Goal: Task Accomplishment & Management: Complete application form

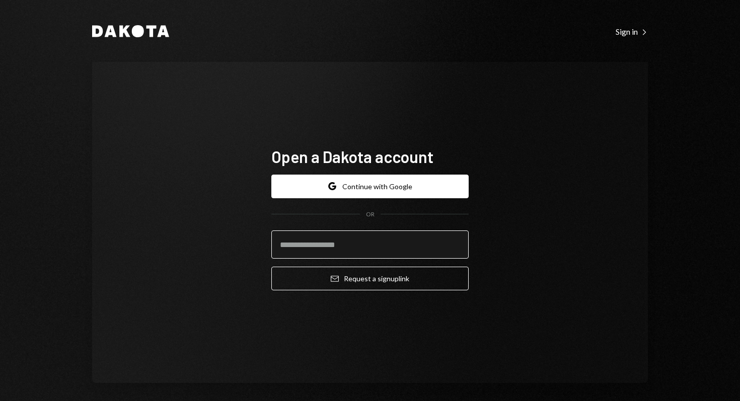
click at [344, 243] on input "email" at bounding box center [369, 245] width 197 height 28
type input "**********"
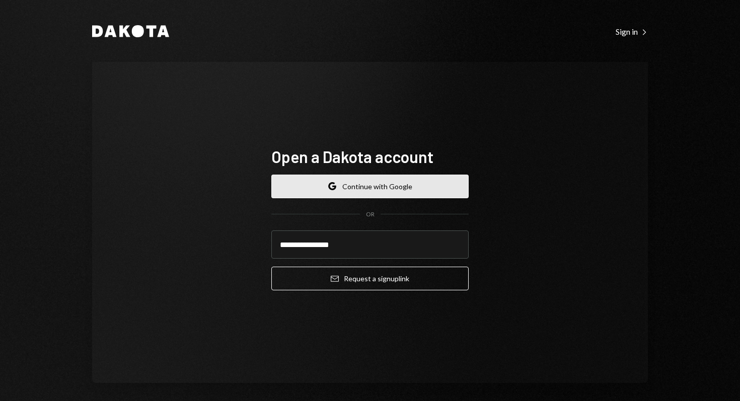
click at [318, 191] on button "Google Continue with Google" at bounding box center [369, 187] width 197 height 24
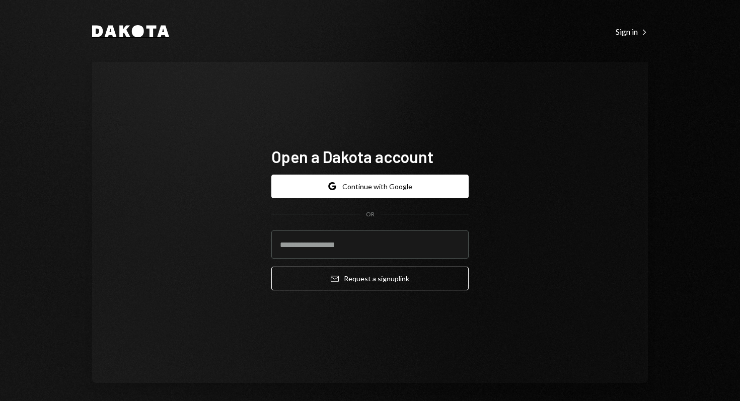
click at [105, 29] on icon at bounding box center [111, 32] width 12 height 12
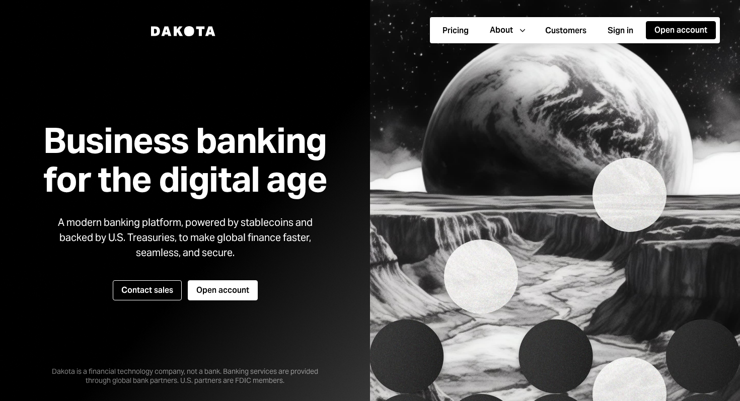
click at [688, 64] on img at bounding box center [555, 200] width 370 height 401
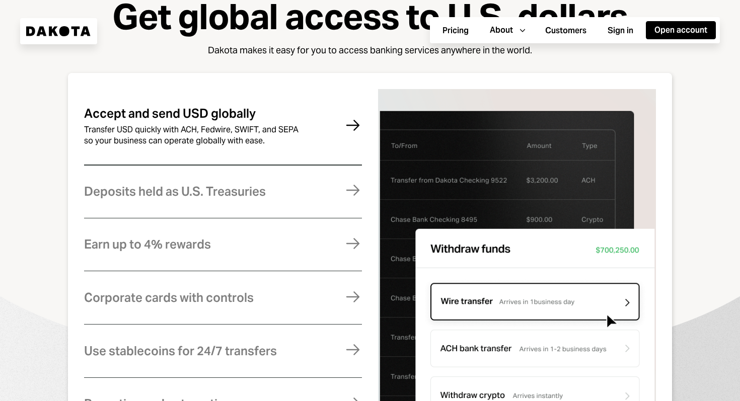
scroll to position [528, 0]
click at [209, 146] on div "Transfer USD quickly with ACH, Fedwire, SWIFT, and SEPA so your business can op…" at bounding box center [195, 135] width 222 height 22
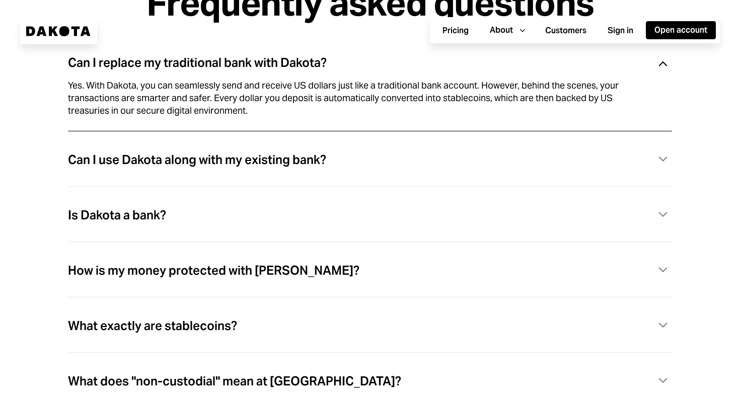
scroll to position [2819, 0]
click at [279, 166] on div "Can I use Dakota along with my existing bank?" at bounding box center [197, 159] width 258 height 13
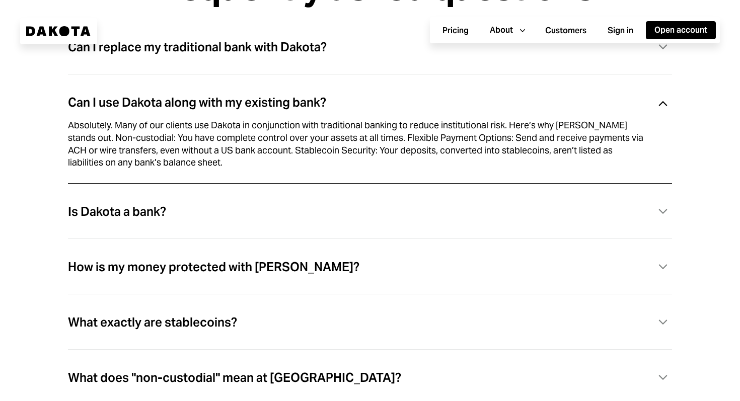
click at [204, 221] on div "Is Dakota a bank? Caret Down" at bounding box center [370, 212] width 604 height 21
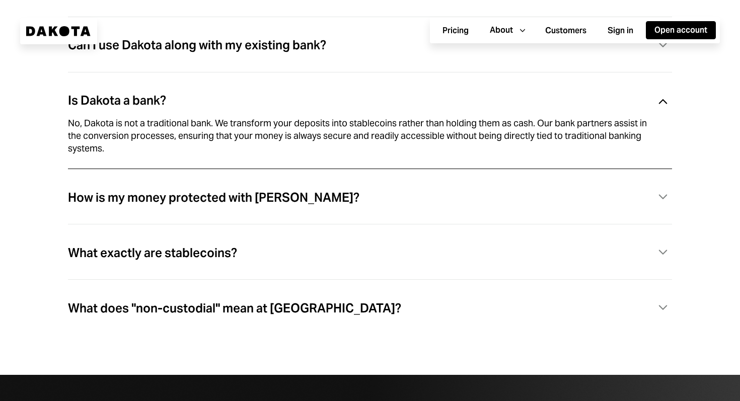
click at [197, 200] on div "How is my money protected with Dakota?" at bounding box center [214, 197] width 292 height 13
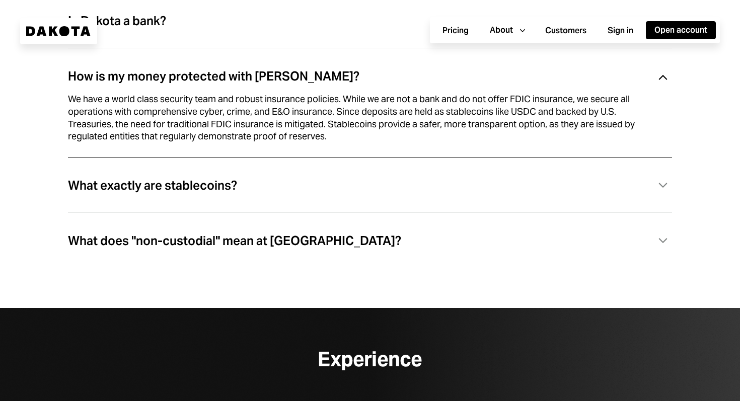
click at [197, 196] on div "What exactly are stablecoins? Caret Down" at bounding box center [370, 186] width 604 height 21
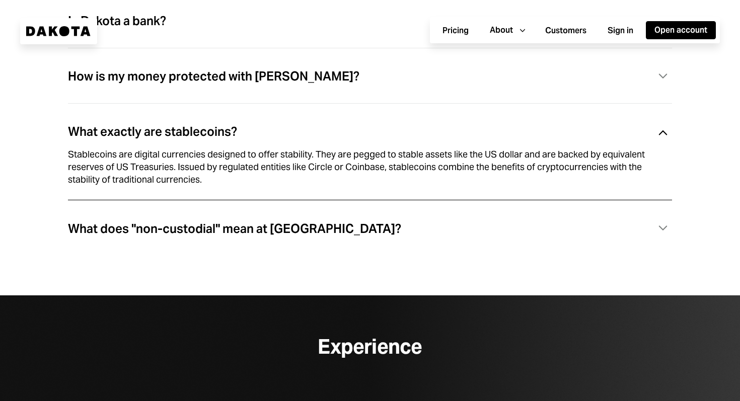
scroll to position [2998, 0]
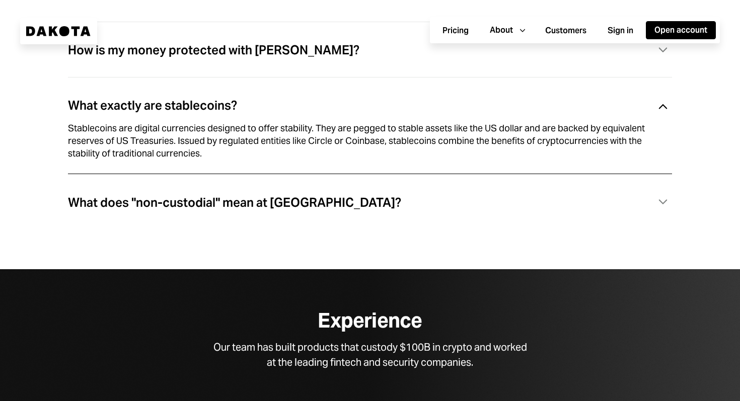
click at [285, 207] on div "What does "non-custodial" mean at Dakota?" at bounding box center [234, 202] width 333 height 13
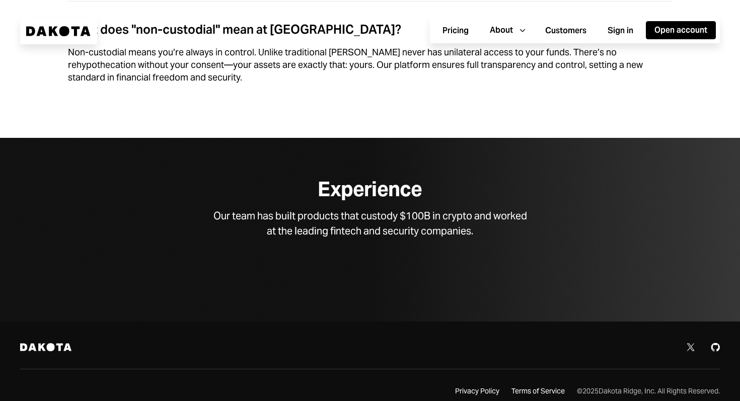
scroll to position [3162, 0]
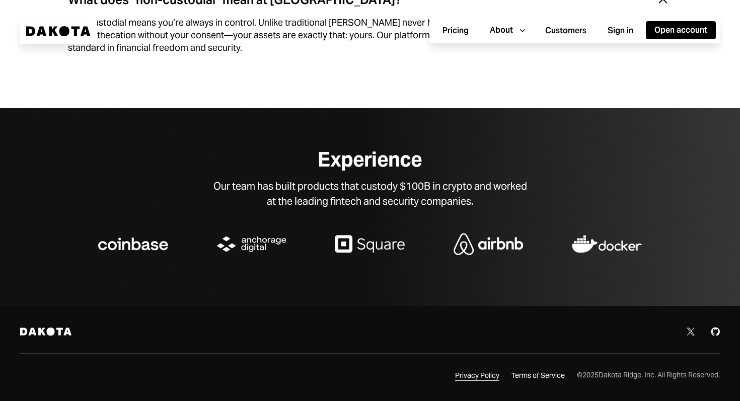
click at [474, 374] on div "Privacy Policy" at bounding box center [477, 376] width 44 height 10
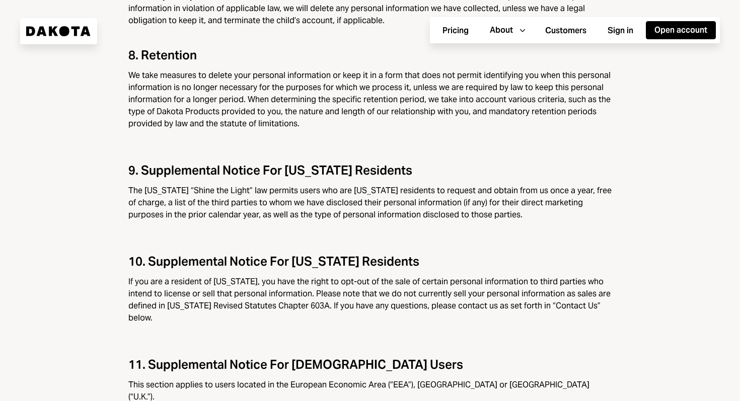
scroll to position [3575, 0]
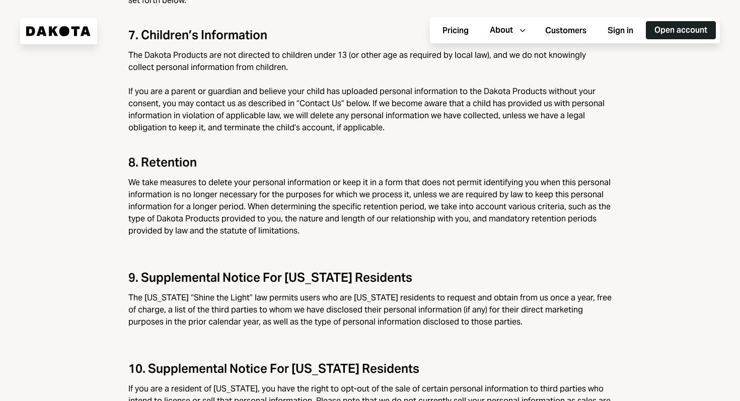
click at [670, 35] on button "Open account" at bounding box center [681, 30] width 70 height 18
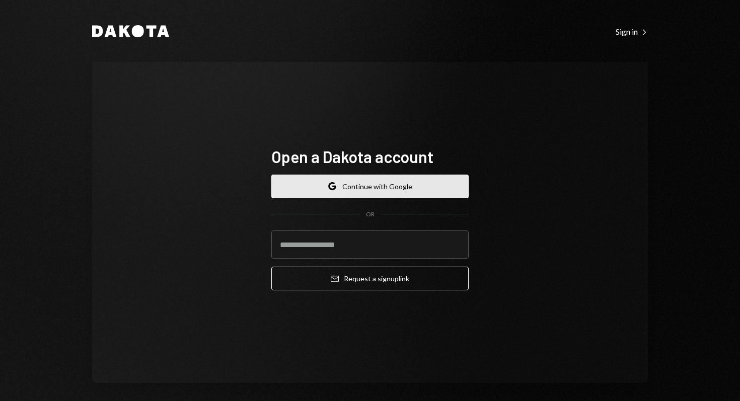
click at [322, 195] on button "Google Continue with Google" at bounding box center [369, 187] width 197 height 24
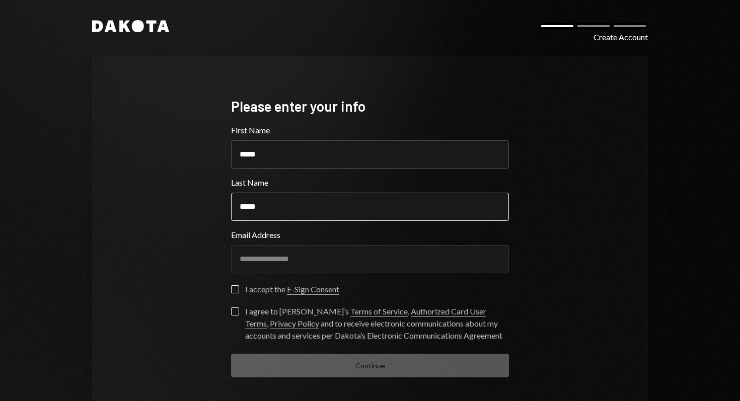
scroll to position [44, 0]
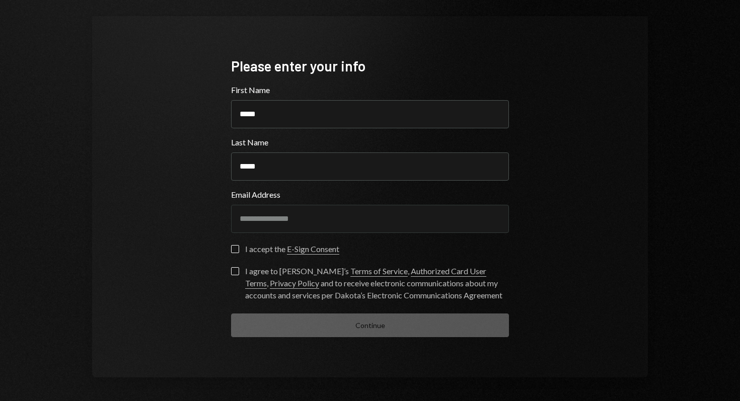
click at [234, 247] on button "I accept the E-Sign Consent" at bounding box center [235, 249] width 8 height 8
click at [232, 268] on button "I agree to Dakota’s Terms of Service , Authorized Card User Terms , Privacy Pol…" at bounding box center [235, 271] width 8 height 8
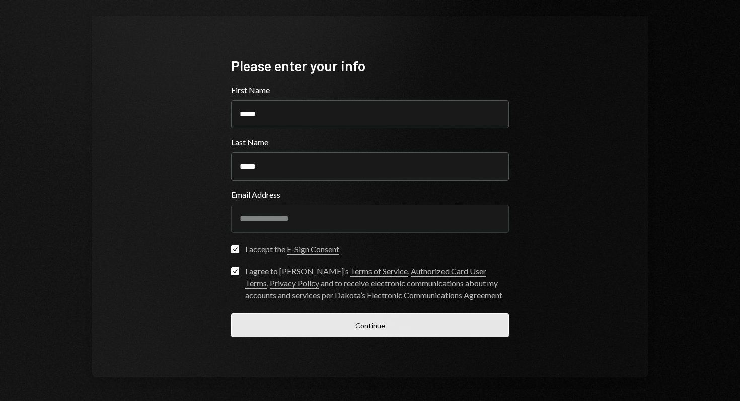
click at [286, 321] on button "Continue" at bounding box center [370, 326] width 278 height 24
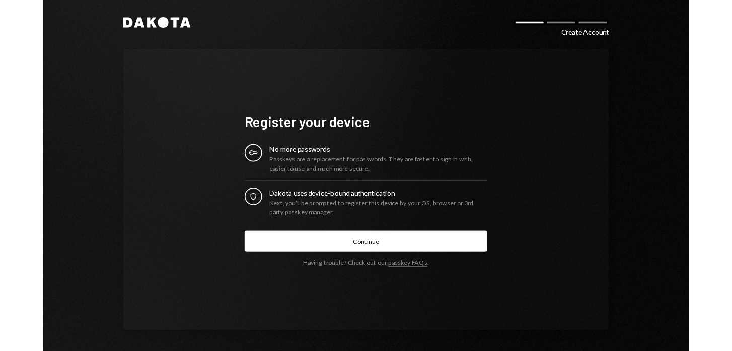
scroll to position [4, 0]
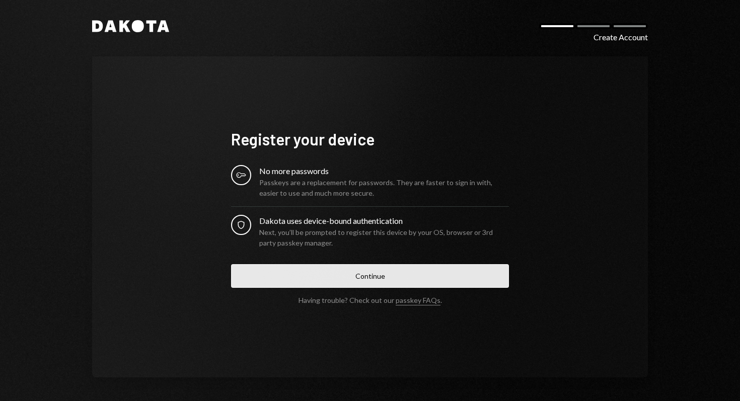
click at [370, 277] on button "Continue" at bounding box center [370, 276] width 278 height 24
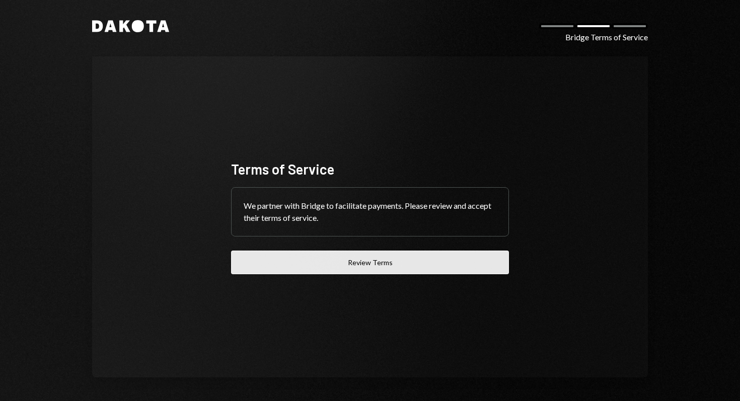
click at [376, 264] on button "Review Terms" at bounding box center [370, 263] width 278 height 24
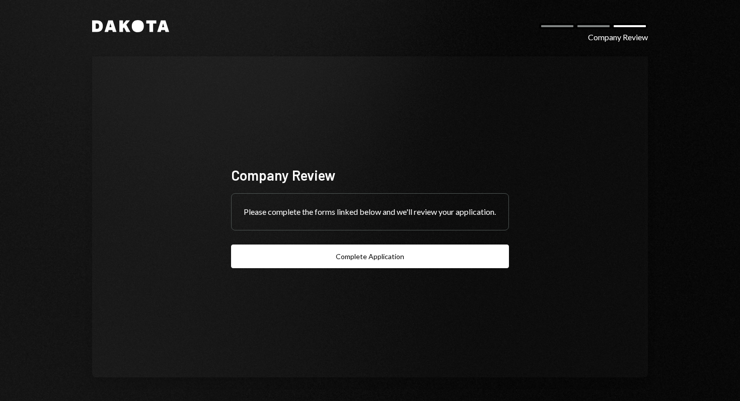
click at [129, 29] on icon "Dakota" at bounding box center [130, 26] width 77 height 12
click at [132, 28] on icon at bounding box center [138, 26] width 12 height 12
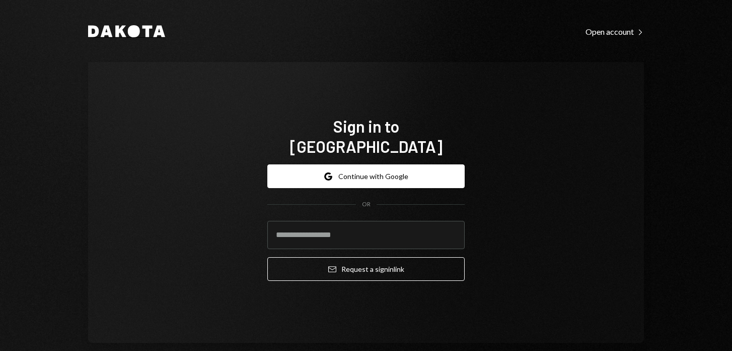
click at [115, 33] on icon at bounding box center [120, 32] width 11 height 12
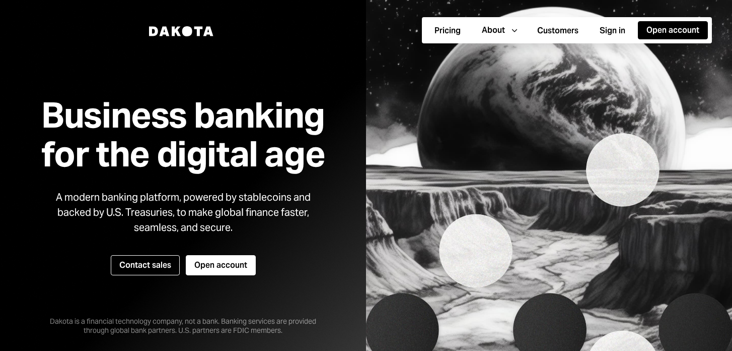
click at [114, 33] on div "Business banking for the digital age A modern banking platform, powered by stab…" at bounding box center [183, 175] width 332 height 320
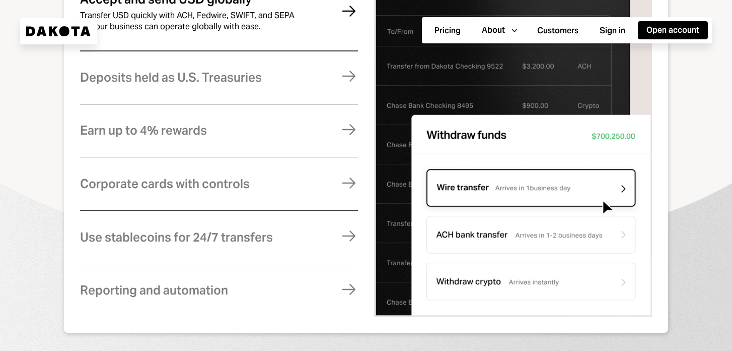
scroll to position [598, 0]
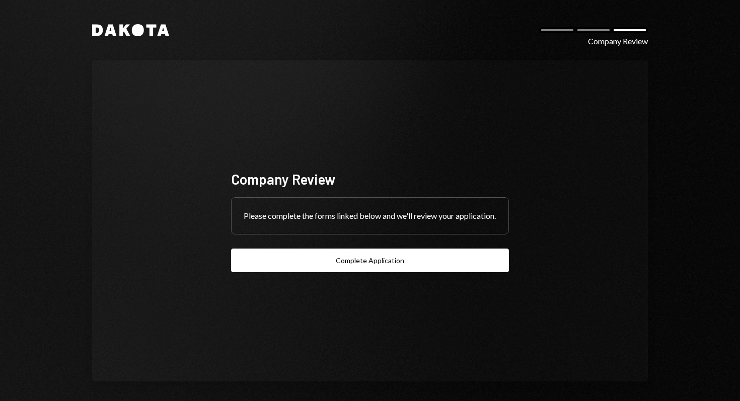
click at [101, 29] on icon "Dakota" at bounding box center [130, 30] width 77 height 12
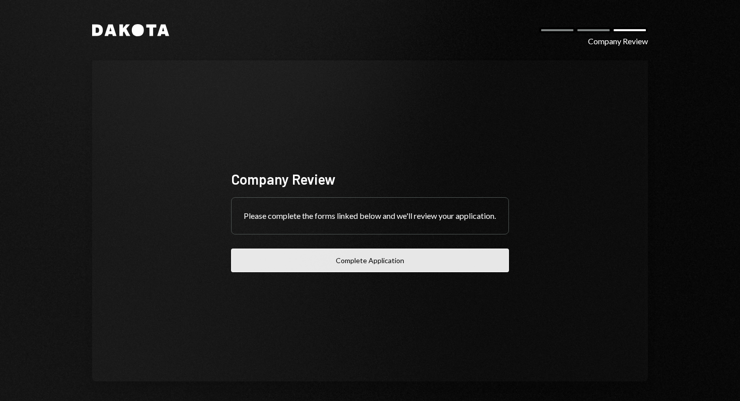
click at [320, 273] on button "Complete Application" at bounding box center [370, 261] width 278 height 24
